Goal: Find specific page/section: Find specific page/section

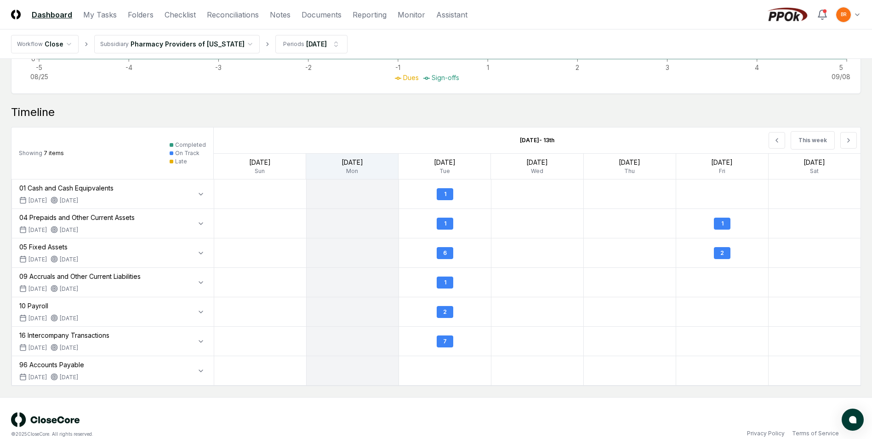
scroll to position [539, 0]
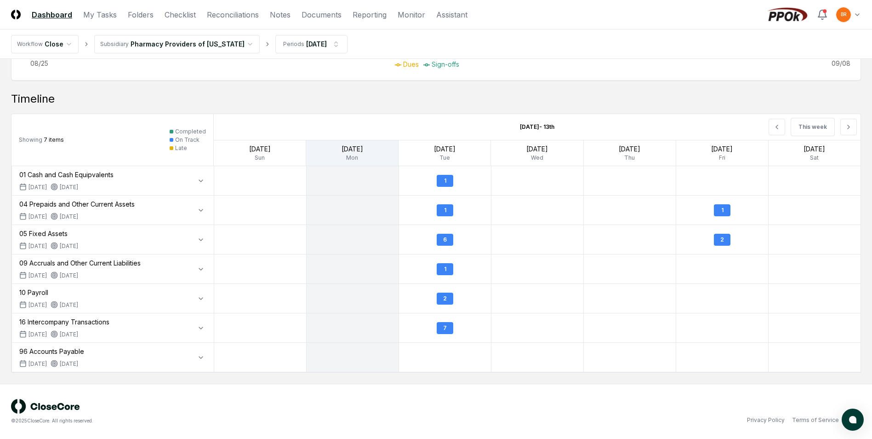
click at [22, 188] on icon at bounding box center [22, 186] width 7 height 7
click at [445, 180] on div "1" at bounding box center [445, 181] width 17 height 12
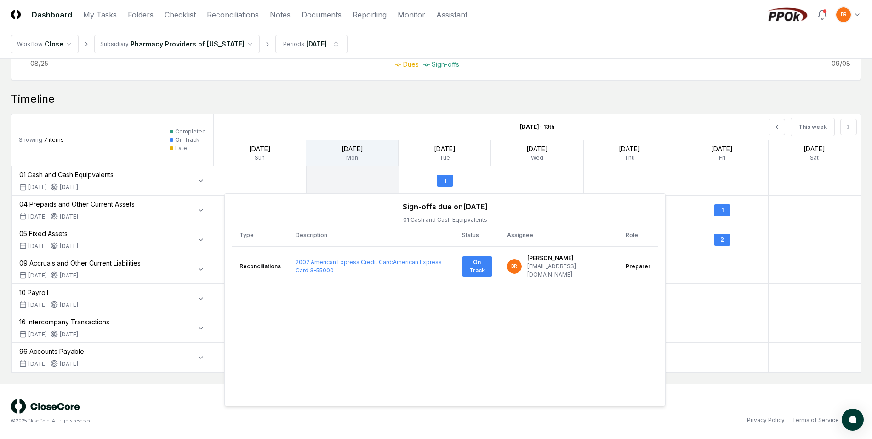
click at [77, 264] on div "09 Accruals and Other Current Liabilities" at bounding box center [79, 263] width 121 height 10
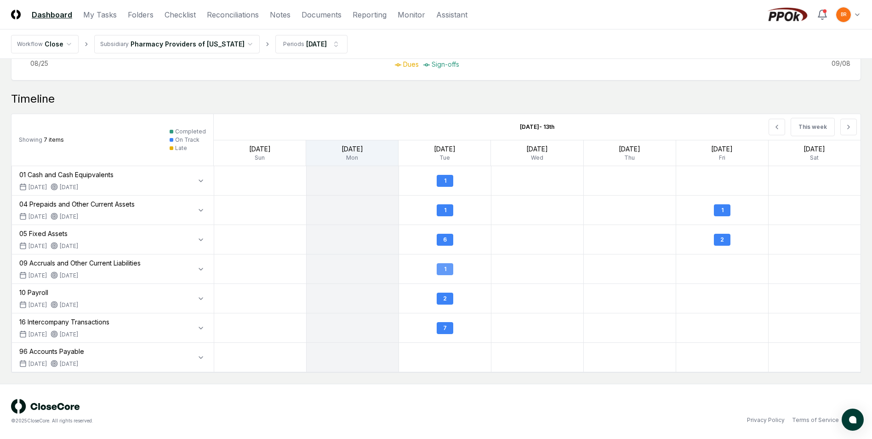
click at [449, 271] on div "1" at bounding box center [445, 269] width 17 height 12
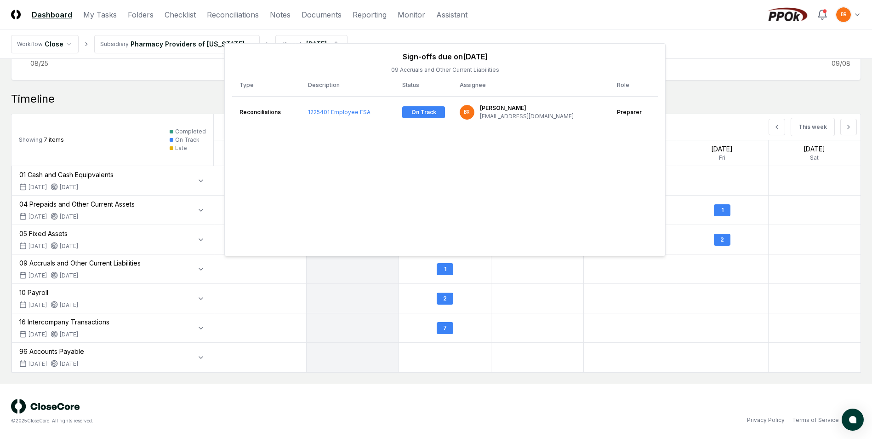
click at [23, 336] on icon at bounding box center [22, 333] width 7 height 7
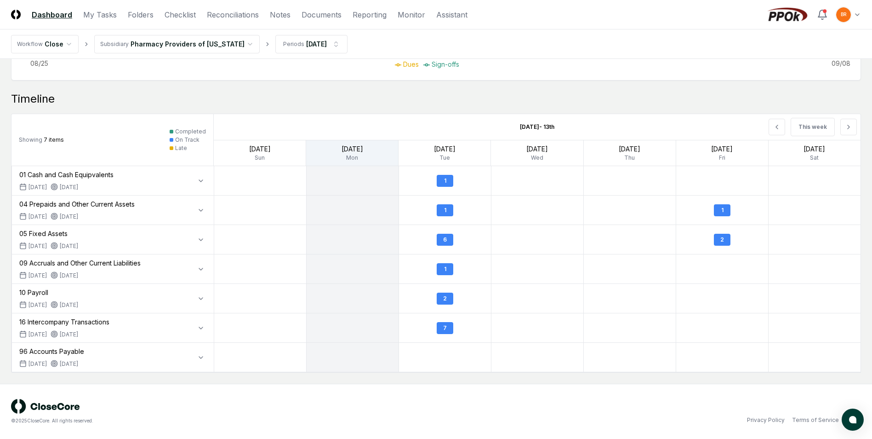
click at [24, 304] on icon at bounding box center [23, 304] width 6 height 0
click at [447, 298] on div "2" at bounding box center [445, 298] width 17 height 12
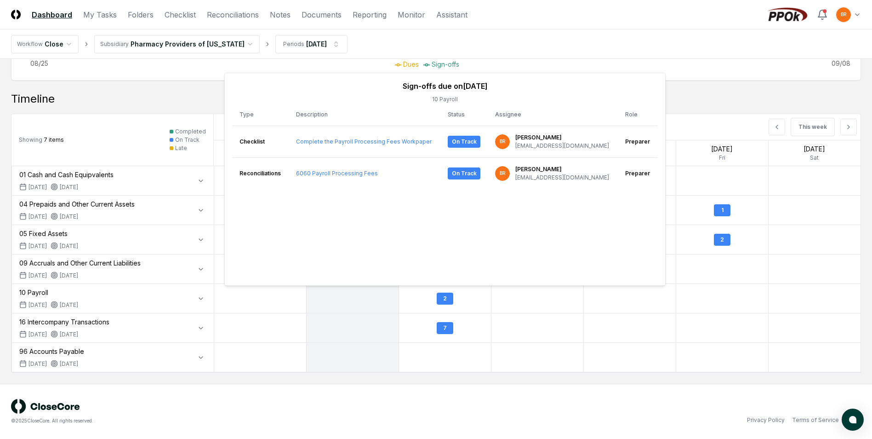
click at [23, 244] on icon at bounding box center [22, 245] width 7 height 7
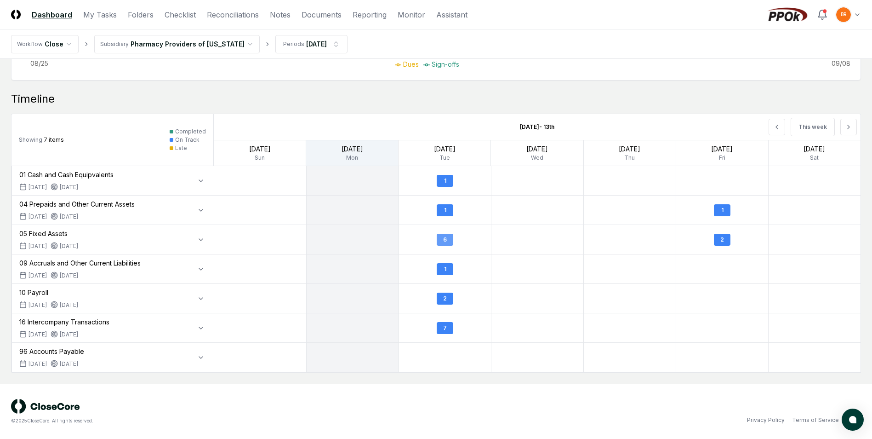
click at [447, 241] on div "6" at bounding box center [445, 240] width 17 height 12
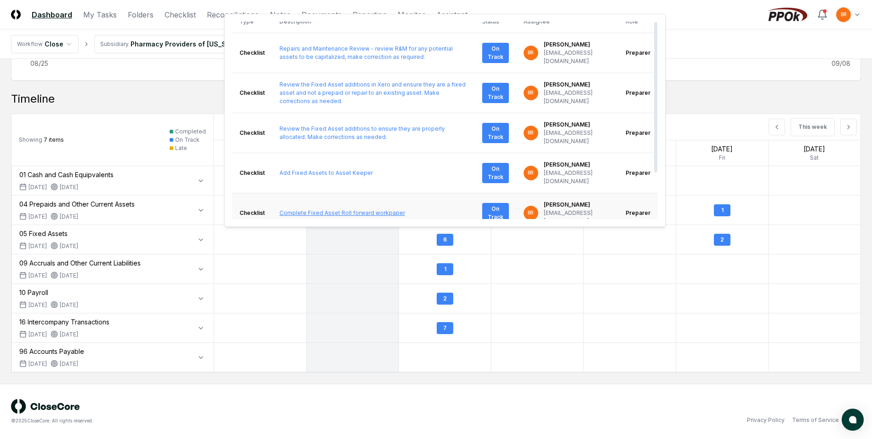
scroll to position [60, 0]
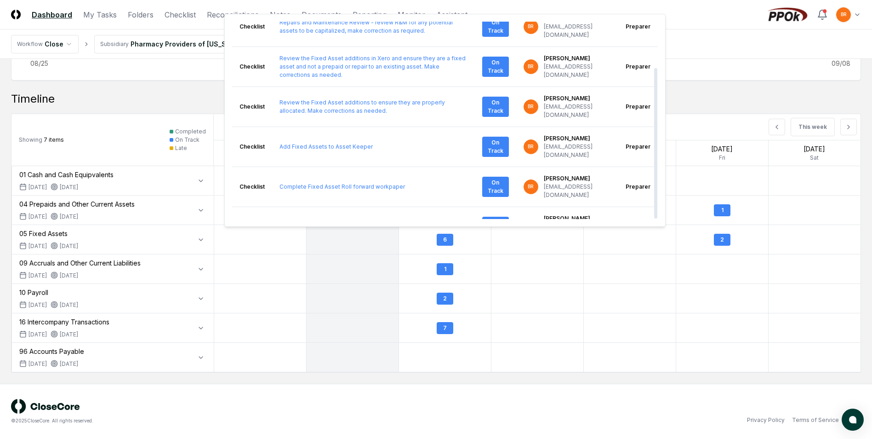
click at [160, 96] on div "Timeline" at bounding box center [436, 99] width 850 height 15
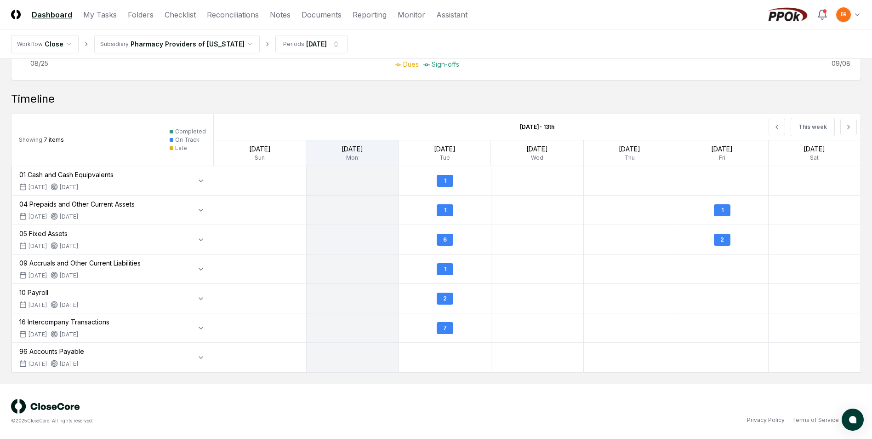
click at [22, 216] on icon at bounding box center [23, 216] width 6 height 0
click at [445, 208] on div "1" at bounding box center [445, 210] width 17 height 12
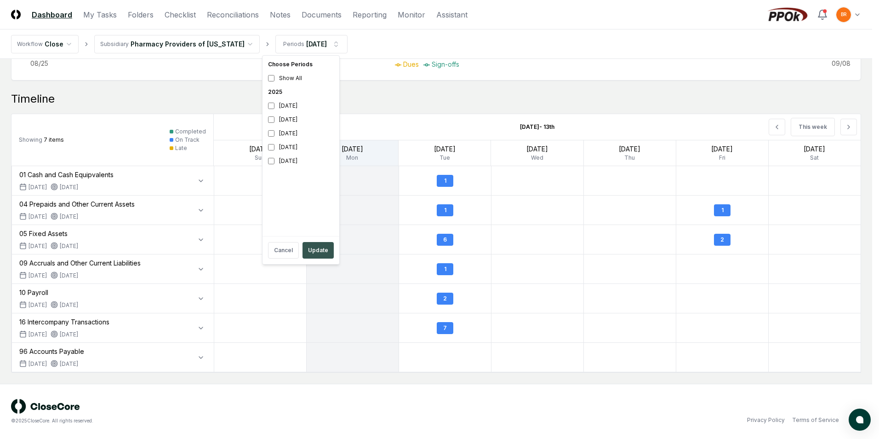
click at [316, 252] on button "Update" at bounding box center [318, 250] width 31 height 17
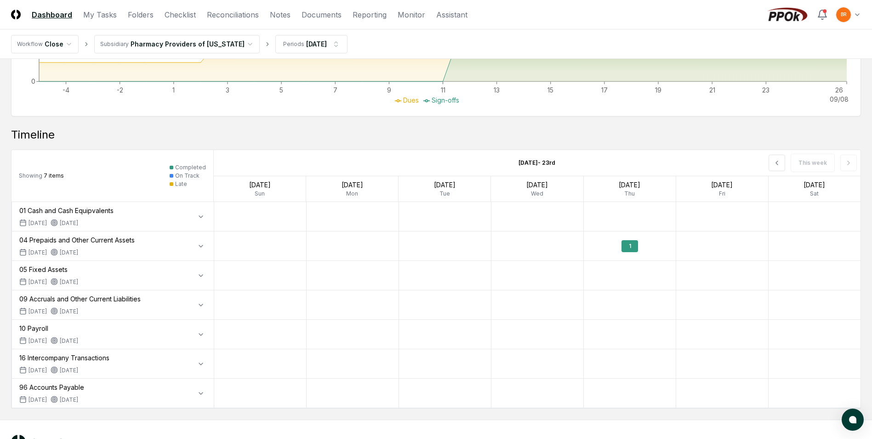
scroll to position [506, 0]
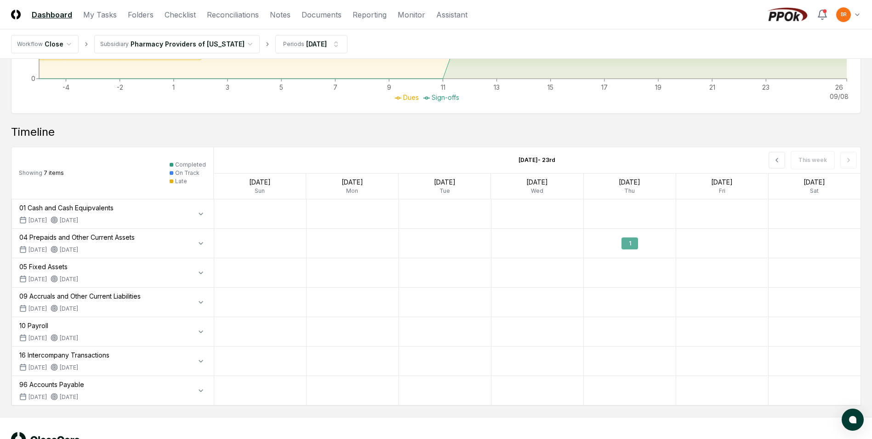
click at [627, 244] on div "1" at bounding box center [630, 243] width 17 height 12
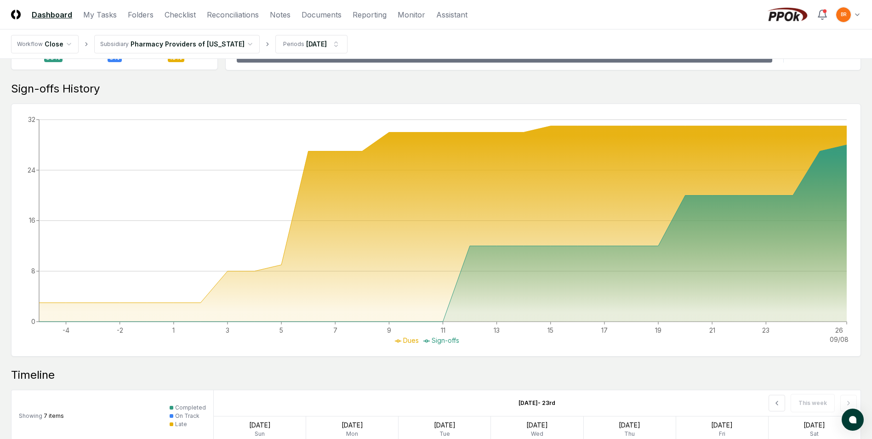
scroll to position [0, 0]
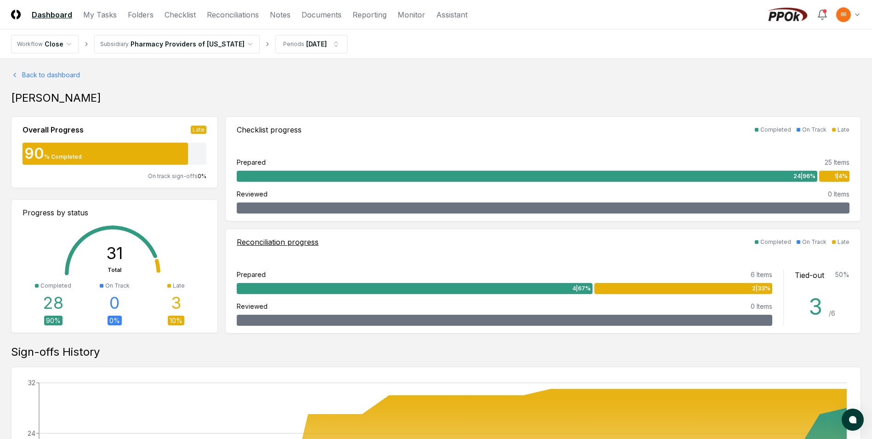
click at [765, 286] on span "2 | 33 %" at bounding box center [761, 288] width 18 height 8
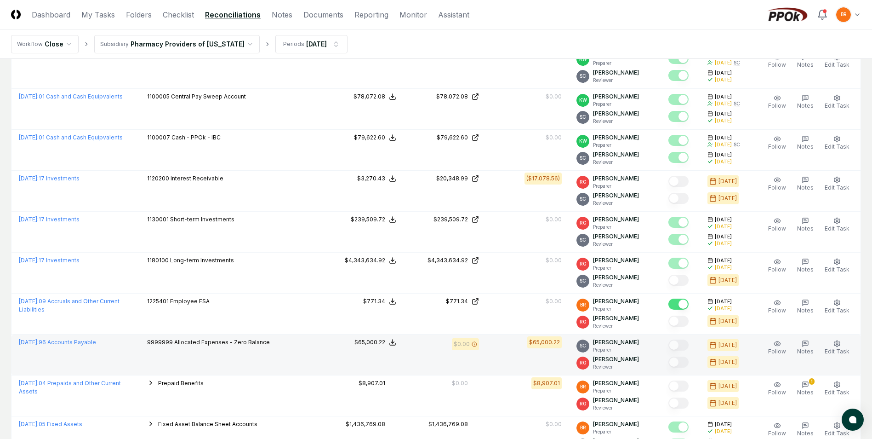
scroll to position [322, 0]
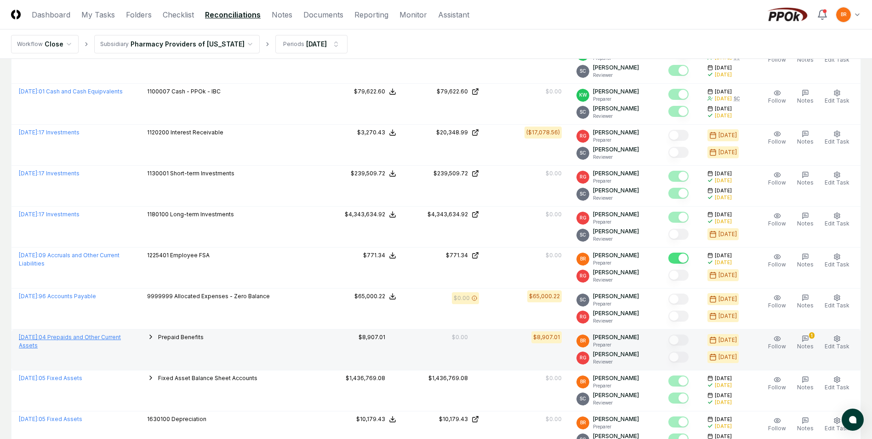
click at [68, 337] on link "[DATE] : 04 Prepaids and Other Current Assets" at bounding box center [70, 340] width 102 height 15
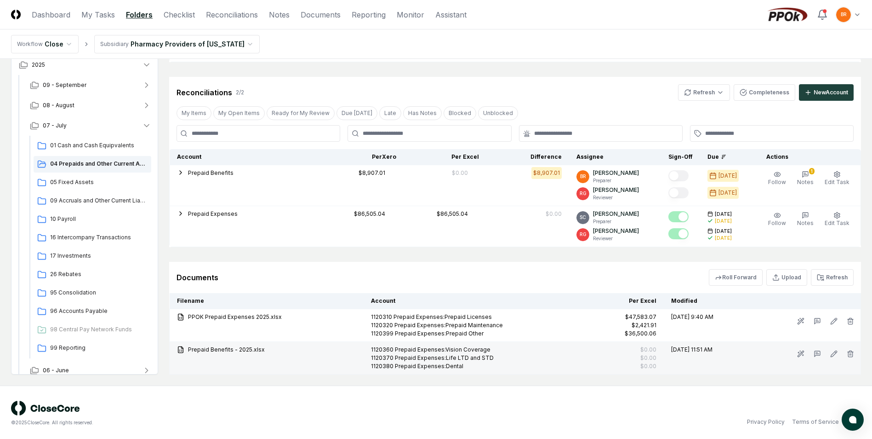
scroll to position [235, 0]
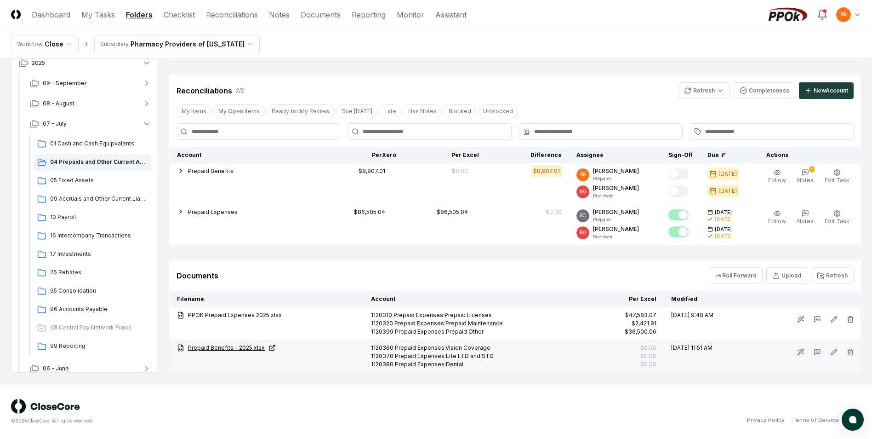
click at [197, 349] on link "Prepaid Benefits - 2025.xlsx" at bounding box center [266, 348] width 179 height 8
